Goal: Information Seeking & Learning: Check status

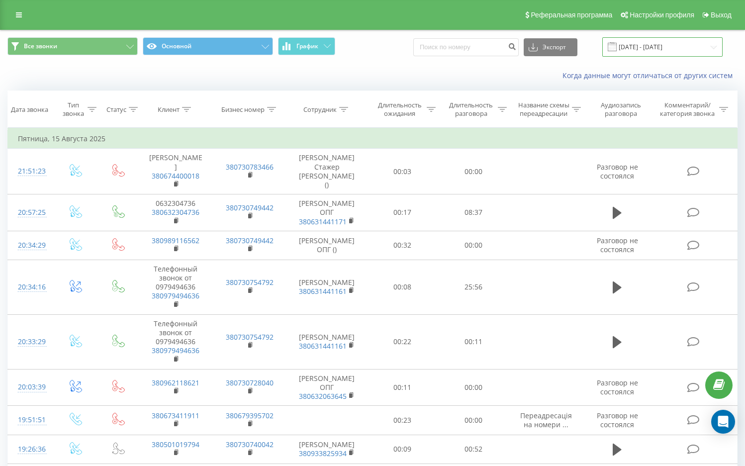
click at [677, 44] on input "15.07.2025 - 15.08.2025" at bounding box center [662, 46] width 120 height 19
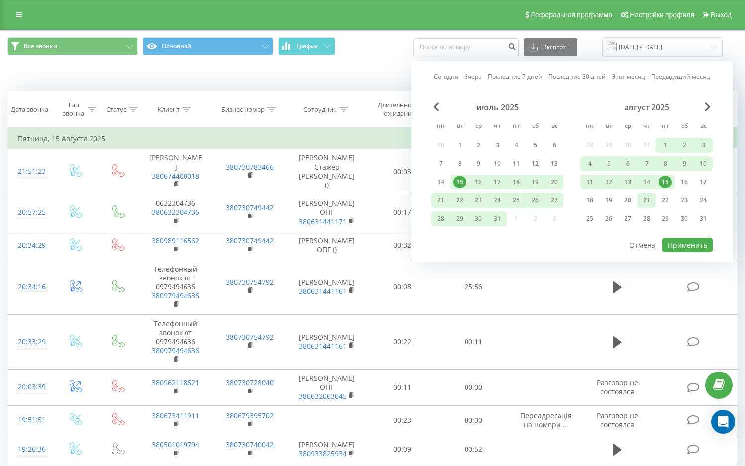
click at [650, 202] on div "21" at bounding box center [646, 200] width 13 height 13
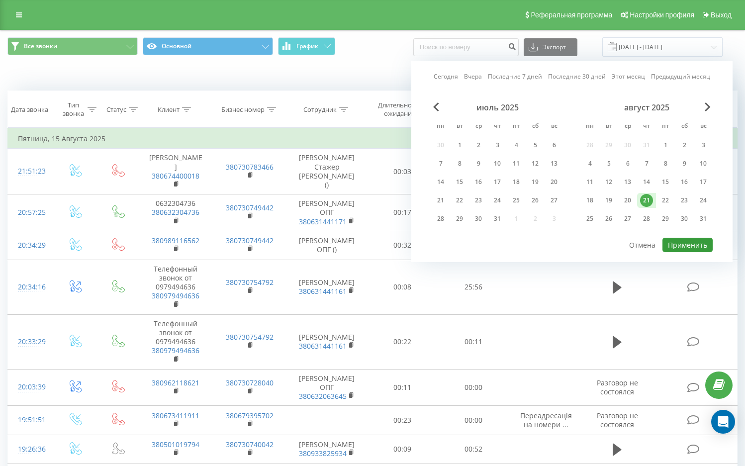
click at [686, 244] on button "Применить" at bounding box center [687, 245] width 50 height 14
type input "[DATE] - [DATE]"
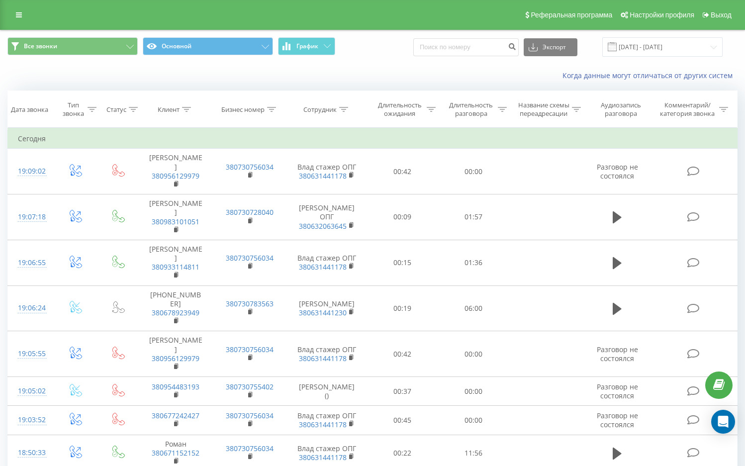
click at [102, 72] on div "Когда данные могут отличаться от других систем" at bounding box center [372, 76] width 744 height 24
click at [106, 92] on th "Статус" at bounding box center [119, 109] width 40 height 37
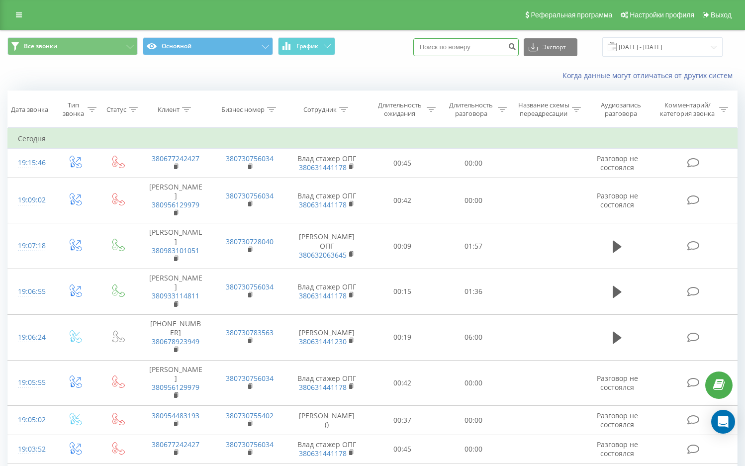
click at [463, 45] on input at bounding box center [465, 47] width 105 height 18
paste input "0678923949"
type input "0678923949"
click at [516, 44] on icon "submit" at bounding box center [512, 45] width 8 height 6
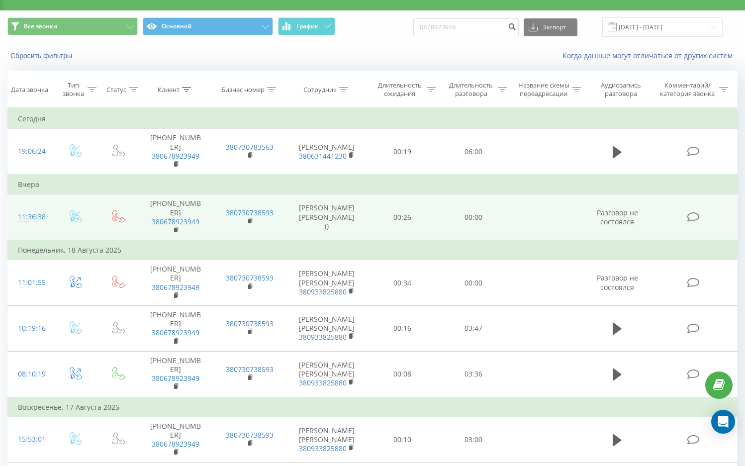
scroll to position [50, 0]
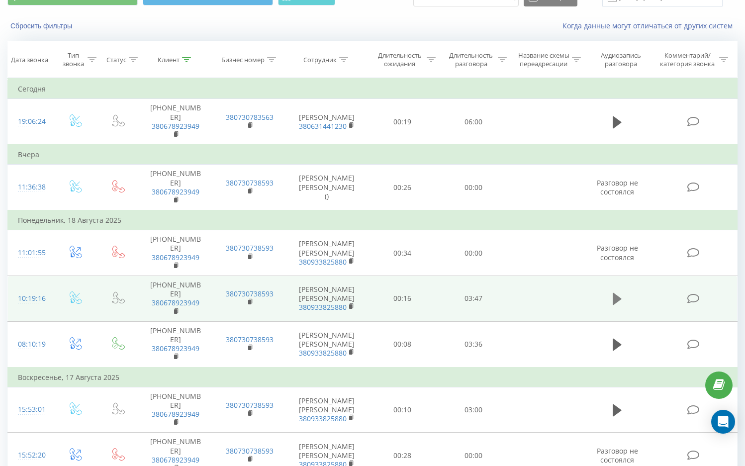
click at [613, 292] on icon at bounding box center [617, 299] width 9 height 14
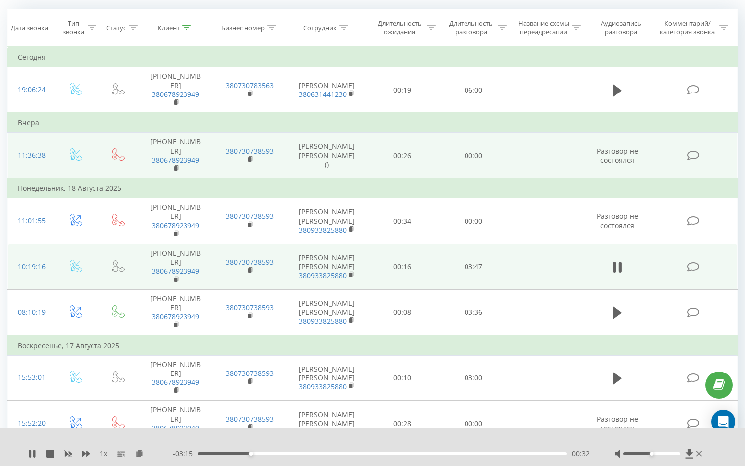
scroll to position [0, 0]
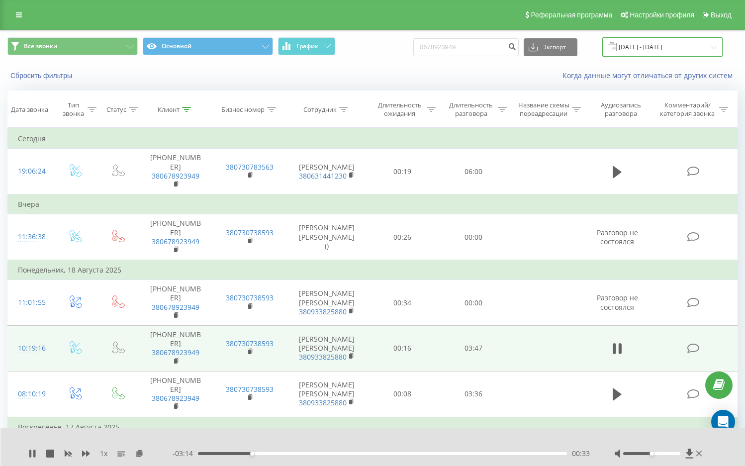
click at [689, 47] on input "[DATE] - [DATE]" at bounding box center [662, 46] width 120 height 19
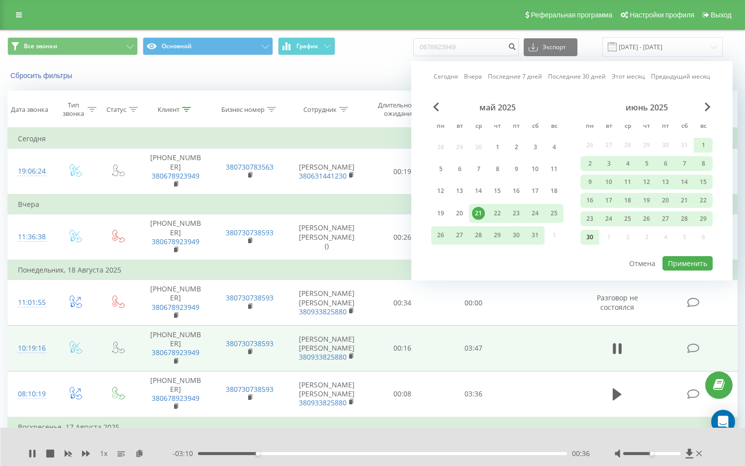
click at [593, 238] on div "30" at bounding box center [589, 237] width 13 height 13
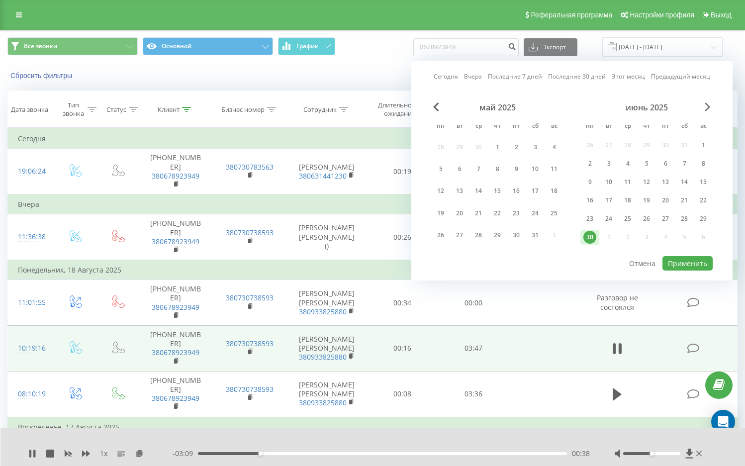
click at [705, 105] on span "Next Month" at bounding box center [708, 106] width 6 height 9
click at [535, 198] on div "21" at bounding box center [535, 200] width 13 height 13
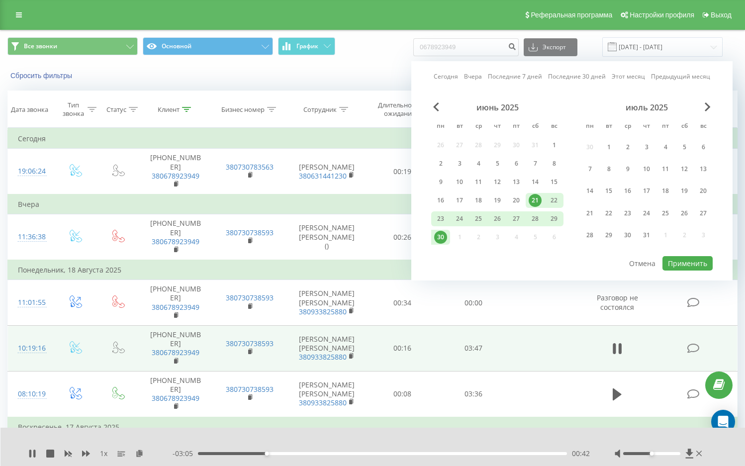
click at [704, 112] on div "июль 2025" at bounding box center [646, 107] width 132 height 10
click at [705, 104] on span "Next Month" at bounding box center [708, 106] width 6 height 9
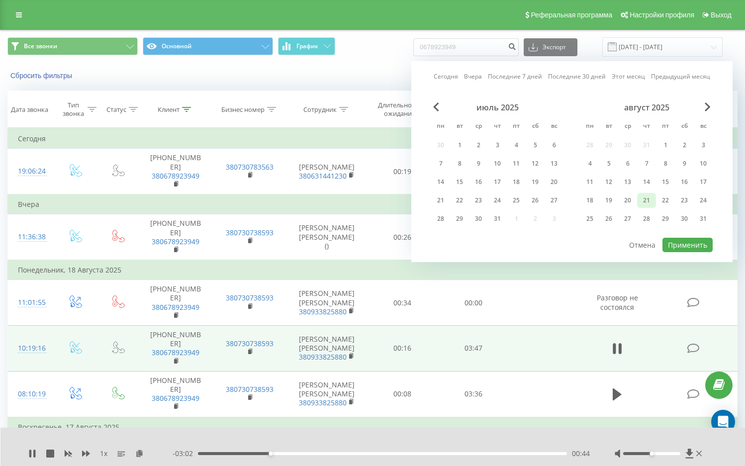
click at [647, 195] on div "21" at bounding box center [646, 200] width 13 height 13
click at [434, 105] on span "Previous Month" at bounding box center [436, 106] width 6 height 9
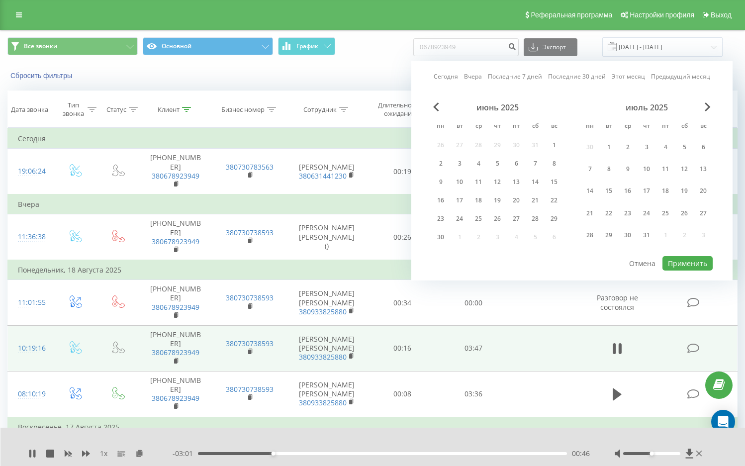
click at [433, 105] on div "июнь 2025" at bounding box center [497, 107] width 132 height 10
click at [433, 104] on div "июнь 2025" at bounding box center [497, 107] width 132 height 10
click at [434, 104] on span "Previous Month" at bounding box center [436, 106] width 6 height 9
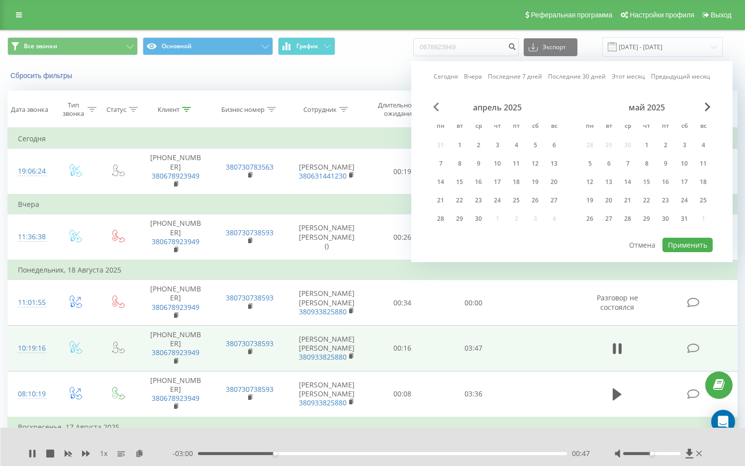
click at [434, 104] on span "Previous Month" at bounding box center [436, 106] width 6 height 9
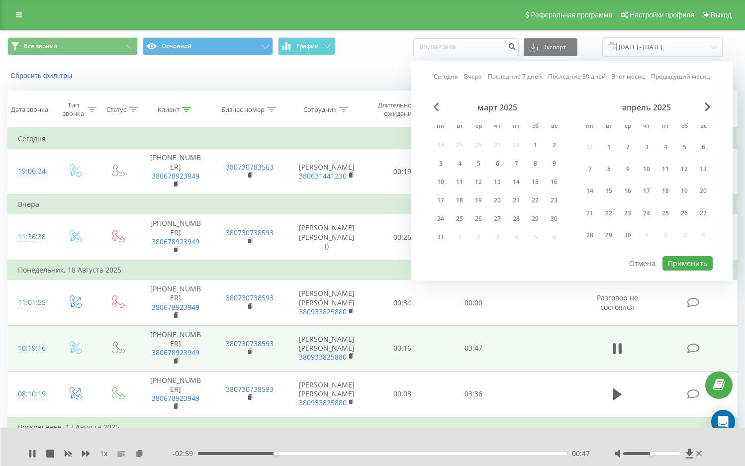
click at [434, 104] on span "Previous Month" at bounding box center [436, 106] width 6 height 9
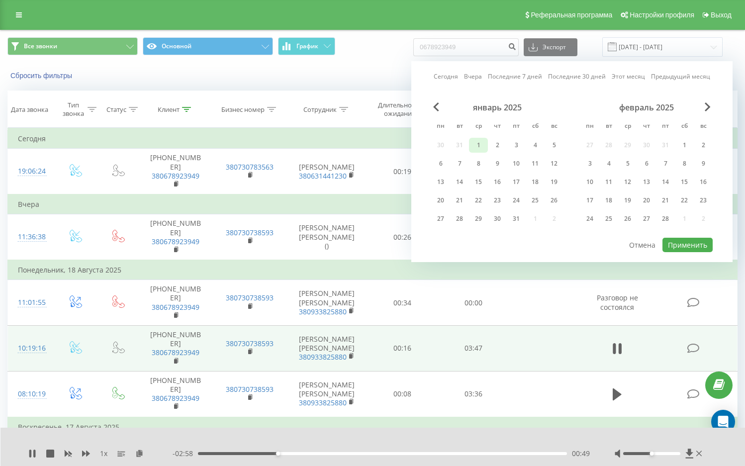
click at [473, 145] on div "1" at bounding box center [478, 145] width 13 height 13
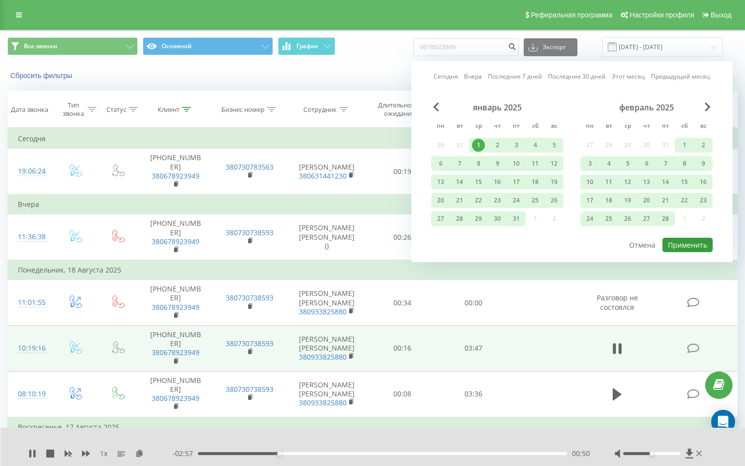
click at [684, 251] on button "Применить" at bounding box center [687, 245] width 50 height 14
type input "[DATE] - [DATE]"
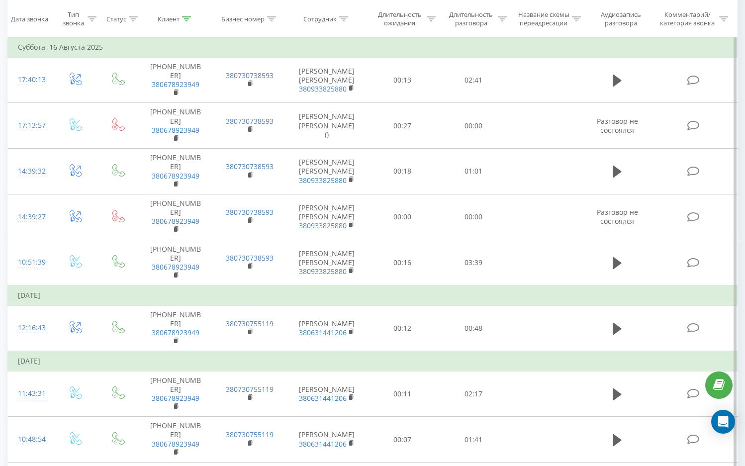
scroll to position [730, 0]
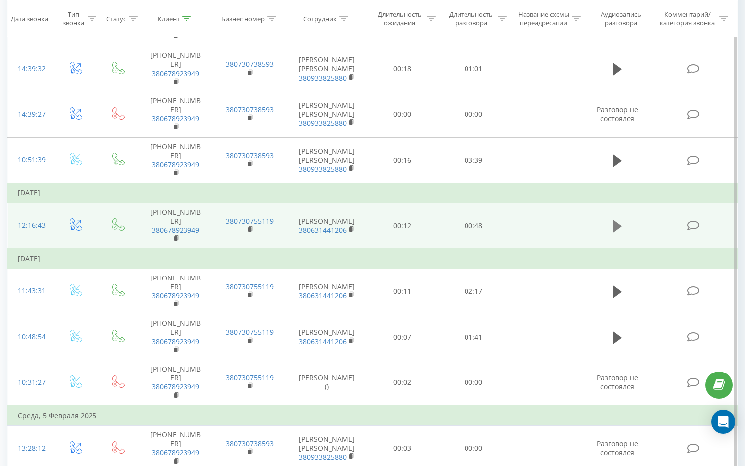
click at [620, 219] on icon at bounding box center [617, 226] width 9 height 14
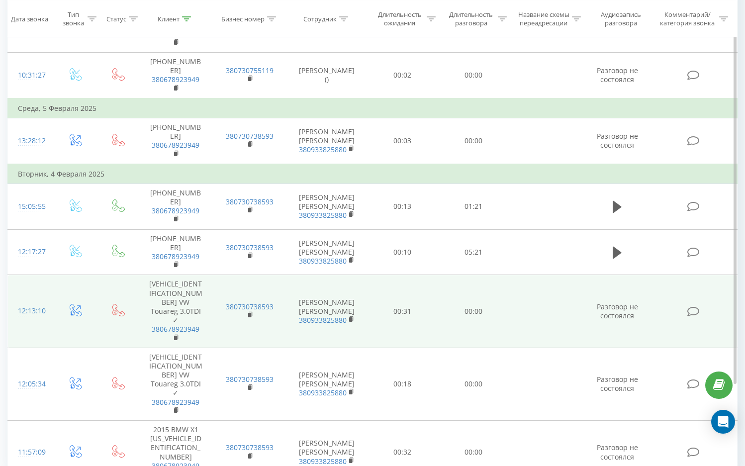
scroll to position [1040, 0]
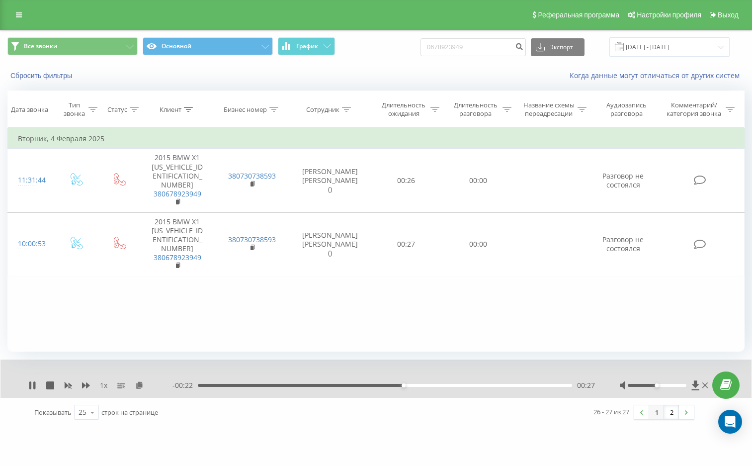
click at [658, 419] on link "1" at bounding box center [656, 412] width 15 height 14
